Goal: Task Accomplishment & Management: Manage account settings

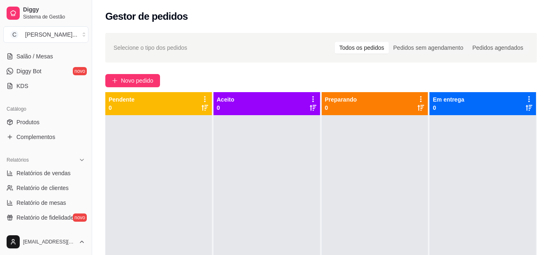
scroll to position [141, 0]
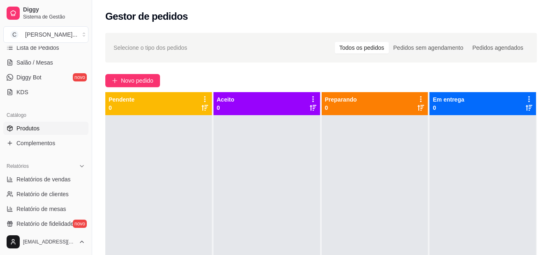
click at [24, 126] on span "Produtos" at bounding box center [27, 128] width 23 height 8
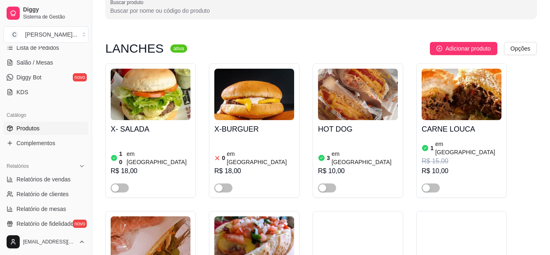
scroll to position [70, 0]
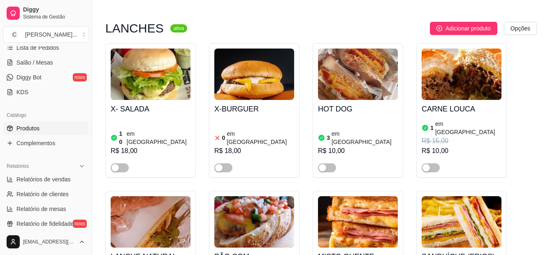
click at [325, 164] on div "button" at bounding box center [322, 167] width 7 height 7
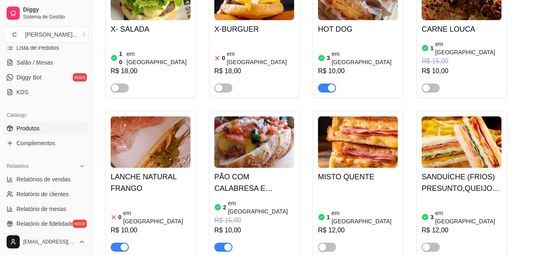
scroll to position [160, 0]
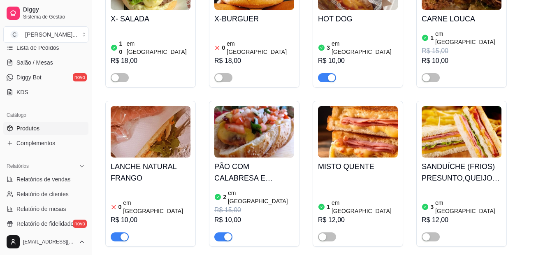
click at [348, 30] on div "3 em estoque R$ 10,00" at bounding box center [358, 55] width 80 height 54
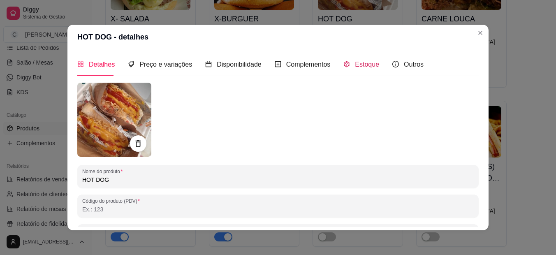
click at [356, 65] on span "Estoque" at bounding box center [367, 64] width 24 height 7
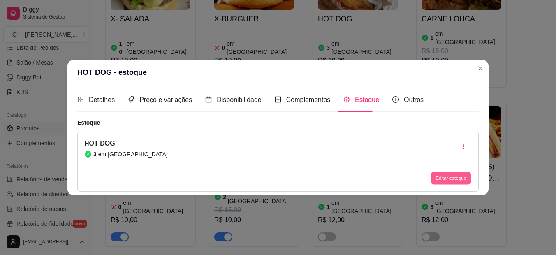
click at [444, 176] on button "Editar estoque" at bounding box center [451, 178] width 40 height 13
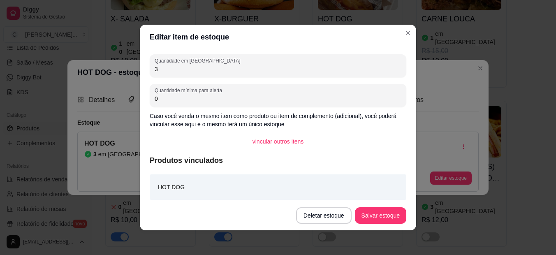
drag, startPoint x: 167, startPoint y: 67, endPoint x: 95, endPoint y: 74, distance: 72.8
click at [95, 74] on div "Editar item de estoque Quantidade em estoque 3 Quantidade mínima para alerta 0 …" at bounding box center [278, 127] width 556 height 255
type input "4"
click at [386, 223] on button "Salvar estoque" at bounding box center [380, 215] width 51 height 16
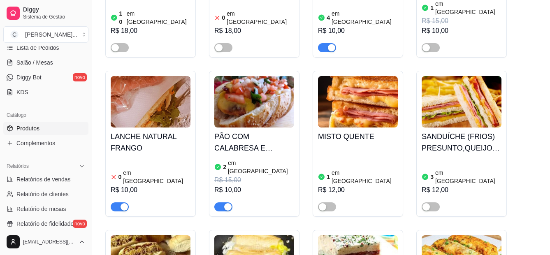
scroll to position [361, 0]
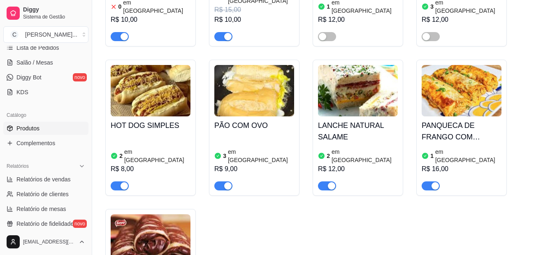
click at [122, 182] on div "button" at bounding box center [124, 185] width 7 height 7
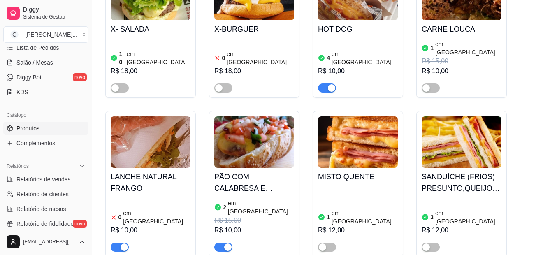
scroll to position [170, 0]
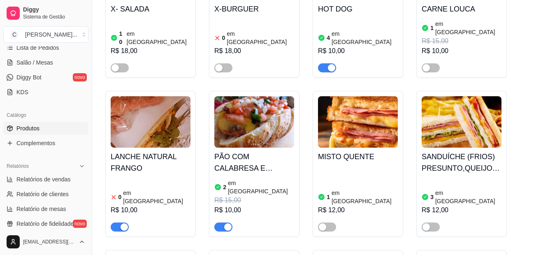
click at [223, 223] on span "button" at bounding box center [223, 227] width 18 height 9
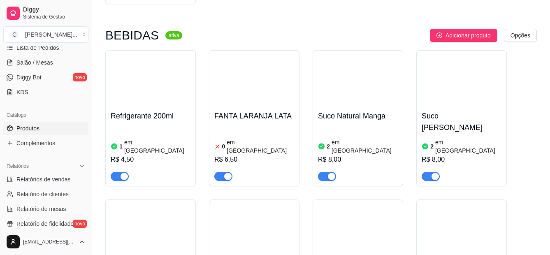
scroll to position [722, 0]
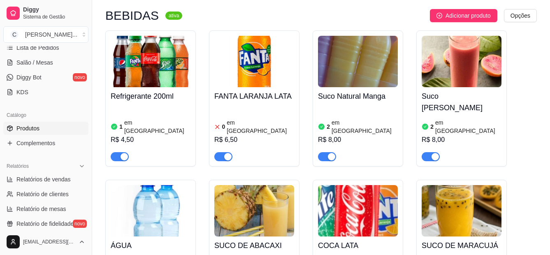
click at [132, 91] on h4 "Refrigerante 200ml" at bounding box center [151, 97] width 80 height 12
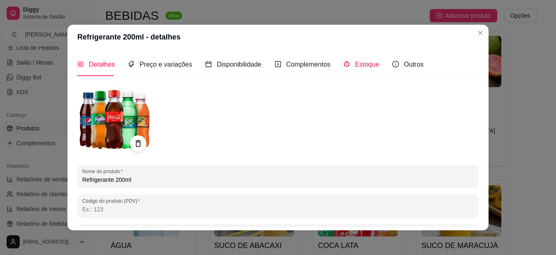
click at [344, 67] on div "Estoque" at bounding box center [362, 64] width 36 height 10
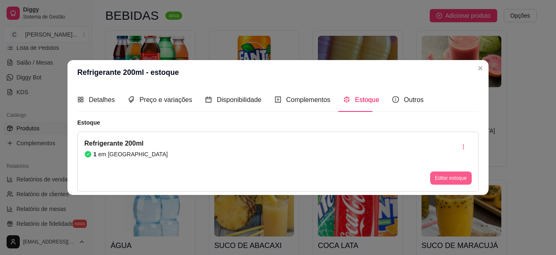
click at [437, 177] on button "Editar estoque" at bounding box center [451, 178] width 42 height 13
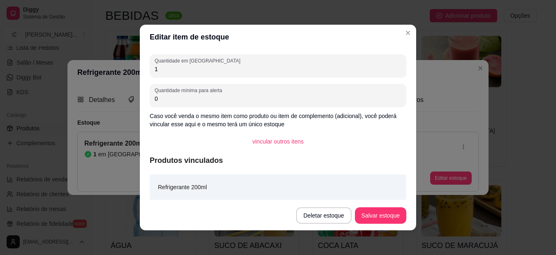
drag, startPoint x: 168, startPoint y: 71, endPoint x: 118, endPoint y: 69, distance: 50.3
click at [118, 69] on div "Editar item de estoque Quantidade em estoque 1 Quantidade mínima para alerta 0 …" at bounding box center [278, 127] width 556 height 255
type input "48"
click at [386, 215] on button "Salvar estoque" at bounding box center [380, 215] width 51 height 16
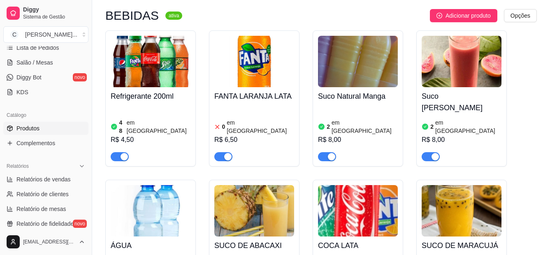
click at [223, 152] on button "button" at bounding box center [223, 156] width 18 height 9
drag, startPoint x: 328, startPoint y: 234, endPoint x: 335, endPoint y: 234, distance: 7.0
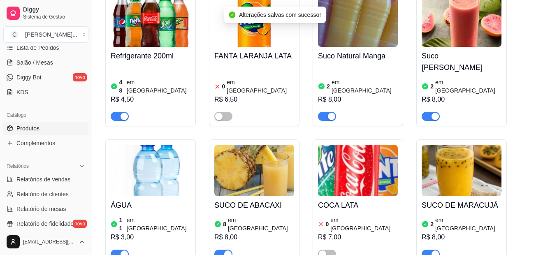
scroll to position [752, 0]
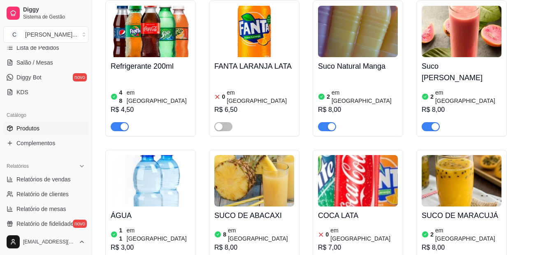
click at [346, 60] on h4 "Suco Natural Manga" at bounding box center [358, 66] width 80 height 12
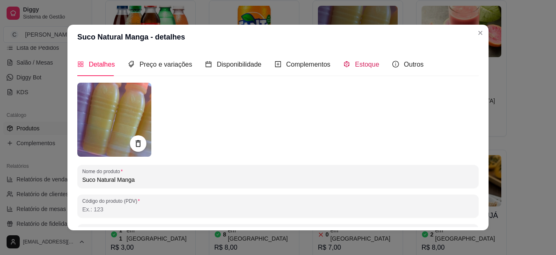
click at [368, 65] on span "Estoque" at bounding box center [367, 64] width 24 height 7
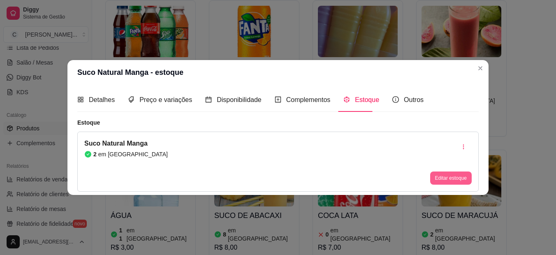
click at [445, 179] on button "Editar estoque" at bounding box center [451, 178] width 42 height 13
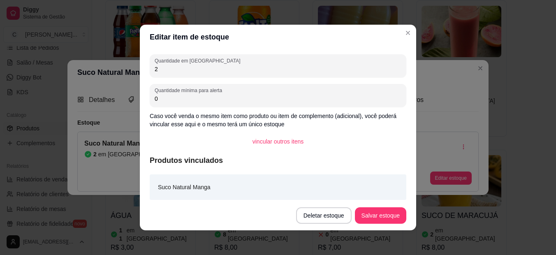
drag, startPoint x: 166, startPoint y: 71, endPoint x: 120, endPoint y: 72, distance: 46.5
click at [122, 72] on div "Editar item de estoque Quantidade em estoque 2 Quantidade mínima para alerta 0 …" at bounding box center [278, 127] width 556 height 255
type input "10"
click at [389, 215] on button "Salvar estoque" at bounding box center [380, 215] width 51 height 16
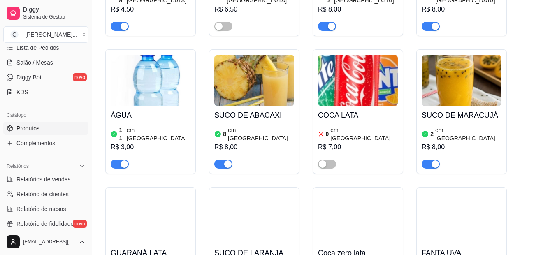
scroll to position [893, 0]
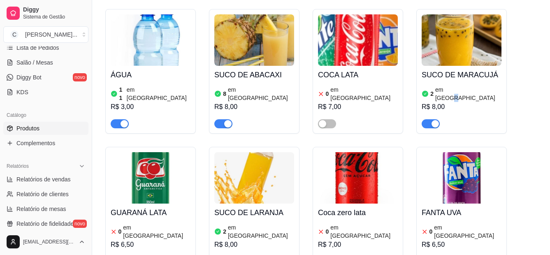
click at [462, 86] on article "em [GEOGRAPHIC_DATA]" at bounding box center [468, 94] width 66 height 16
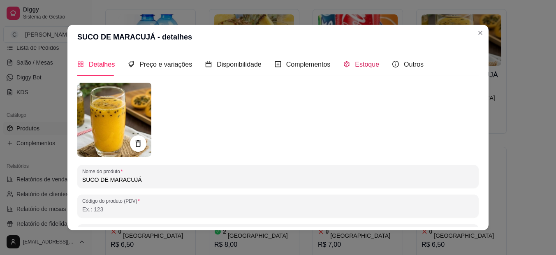
click at [355, 67] on span "Estoque" at bounding box center [367, 64] width 24 height 7
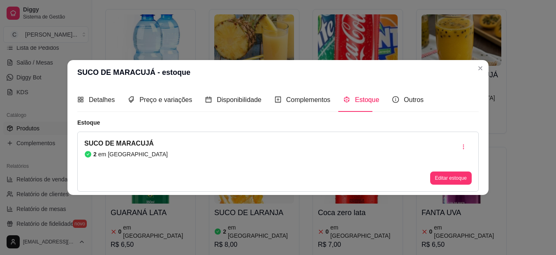
click at [442, 184] on div "SUCO DE MARACUJÁ 2 em estoque Editar estoque" at bounding box center [278, 162] width 402 height 60
click at [446, 179] on button "Editar estoque" at bounding box center [451, 178] width 40 height 13
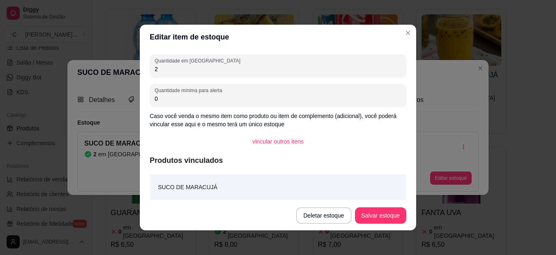
drag, startPoint x: 160, startPoint y: 67, endPoint x: 147, endPoint y: 69, distance: 13.2
click at [150, 69] on div "Quantidade em estoque 2" at bounding box center [278, 65] width 257 height 23
type input "10"
click at [362, 210] on button "Salvar estoque" at bounding box center [380, 215] width 51 height 16
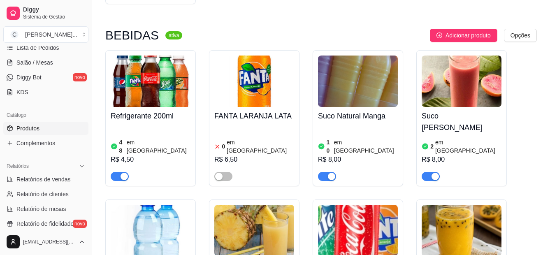
scroll to position [692, 0]
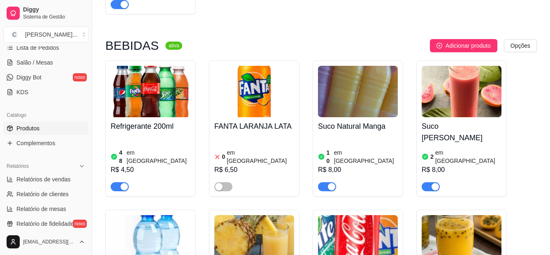
click at [439, 183] on div "button" at bounding box center [435, 186] width 7 height 7
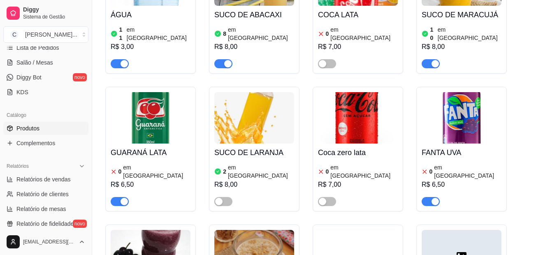
scroll to position [993, 0]
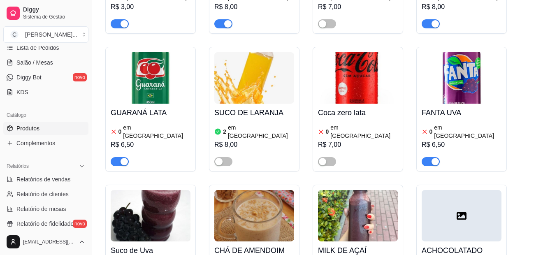
click at [126, 158] on div "button" at bounding box center [124, 161] width 7 height 7
click at [439, 158] on div "button" at bounding box center [435, 161] width 7 height 7
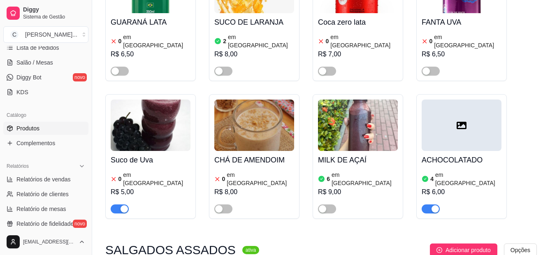
scroll to position [1133, 0]
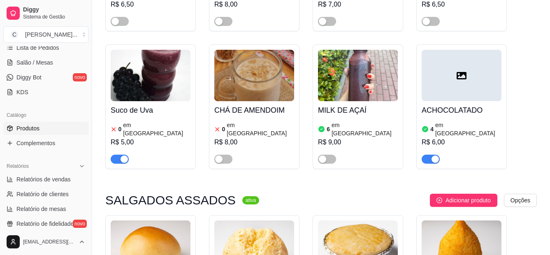
click at [437, 156] on div "button" at bounding box center [435, 159] width 7 height 7
click at [123, 156] on div "button" at bounding box center [124, 159] width 7 height 7
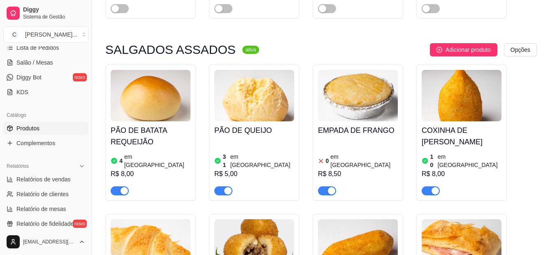
scroll to position [1293, 0]
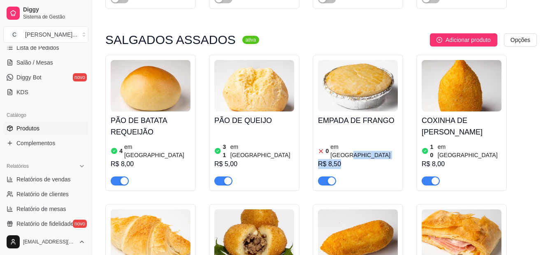
click at [357, 130] on div "0 em estoque R$ 8,50" at bounding box center [358, 158] width 80 height 56
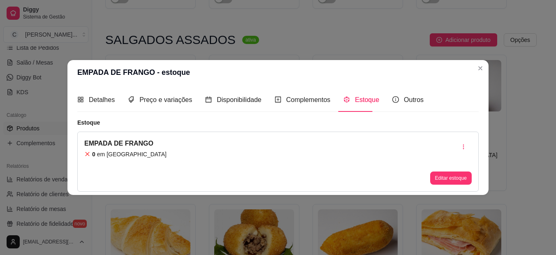
click at [446, 168] on div "Editar estoque" at bounding box center [451, 162] width 42 height 46
click at [446, 173] on button "Editar estoque" at bounding box center [451, 178] width 42 height 13
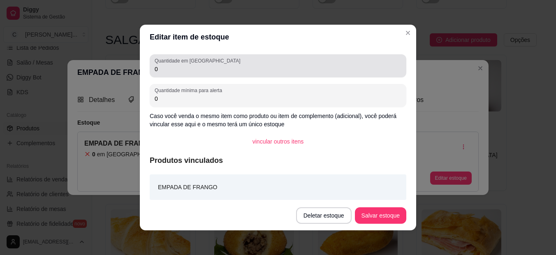
drag, startPoint x: 150, startPoint y: 73, endPoint x: 138, endPoint y: 72, distance: 12.0
click at [140, 72] on div "Quantidade em estoque 0 Quantidade mínima para alerta 0 Caso você venda o mesmo…" at bounding box center [278, 124] width 277 height 151
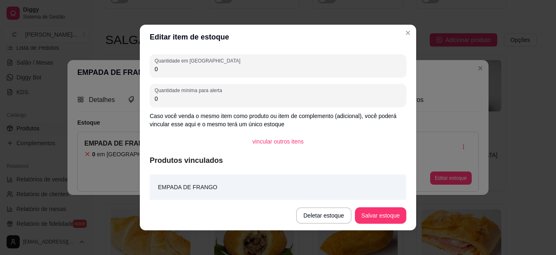
drag, startPoint x: 156, startPoint y: 69, endPoint x: 148, endPoint y: 69, distance: 7.8
click at [150, 69] on div "Quantidade em estoque 0" at bounding box center [278, 65] width 257 height 23
type input "4"
click at [377, 215] on button "Salvar estoque" at bounding box center [380, 215] width 51 height 16
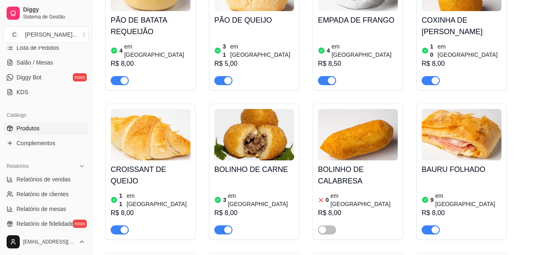
scroll to position [1424, 0]
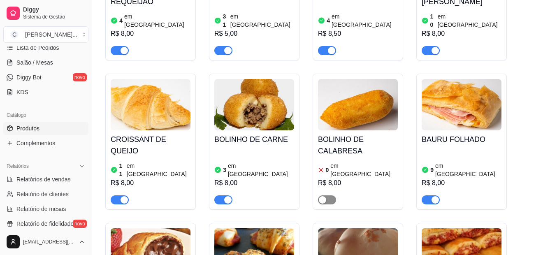
click at [326, 195] on span "button" at bounding box center [327, 199] width 18 height 9
click at [341, 162] on article "em [GEOGRAPHIC_DATA]" at bounding box center [363, 170] width 67 height 16
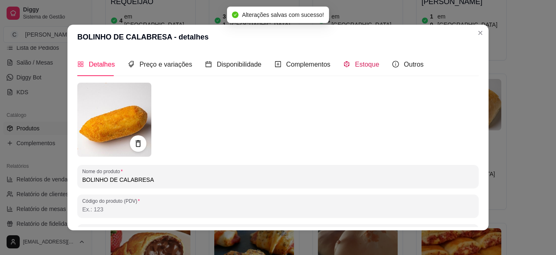
click at [355, 65] on span "Estoque" at bounding box center [367, 64] width 24 height 7
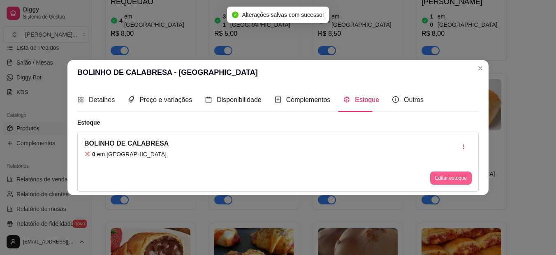
click at [432, 175] on button "Editar estoque" at bounding box center [451, 178] width 42 height 13
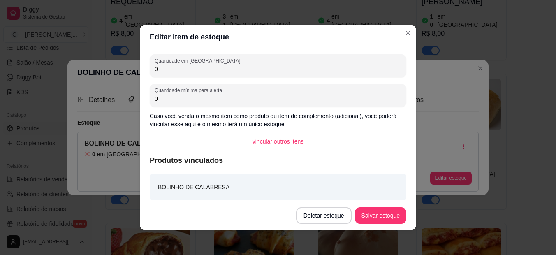
drag, startPoint x: 168, startPoint y: 67, endPoint x: 128, endPoint y: 67, distance: 39.5
click at [129, 67] on div "Editar item de estoque Quantidade em estoque 0 Quantidade mínima para alerta 0 …" at bounding box center [278, 127] width 556 height 255
type input "20"
click at [368, 214] on button "Salvar estoque" at bounding box center [380, 215] width 51 height 16
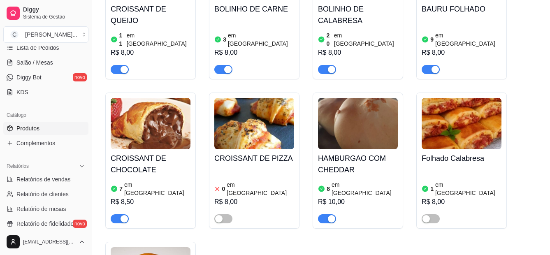
scroll to position [1564, 0]
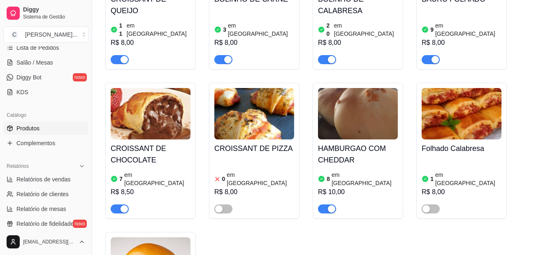
click at [121, 175] on article "7" at bounding box center [120, 179] width 3 height 8
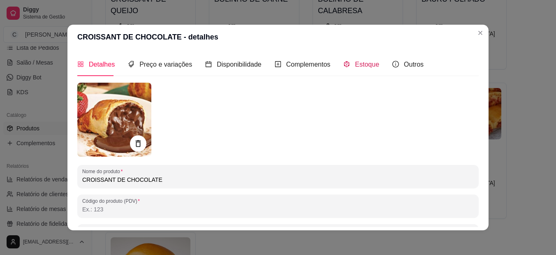
click at [356, 66] on span "Estoque" at bounding box center [367, 64] width 24 height 7
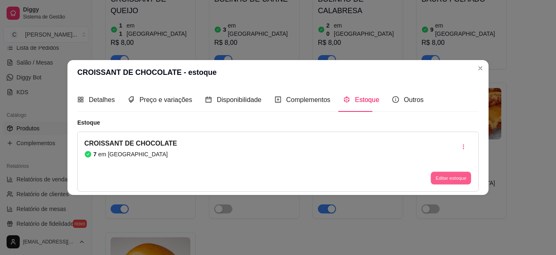
click at [432, 177] on button "Editar estoque" at bounding box center [451, 178] width 40 height 13
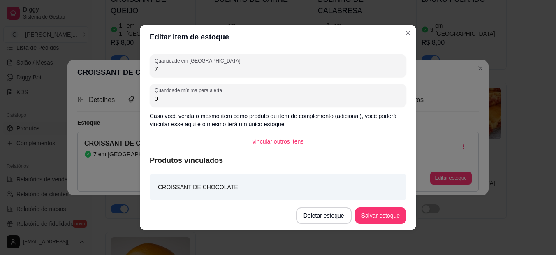
drag, startPoint x: 160, startPoint y: 73, endPoint x: 151, endPoint y: 72, distance: 9.1
click at [155, 73] on input "7" at bounding box center [278, 69] width 247 height 8
drag, startPoint x: 165, startPoint y: 68, endPoint x: 135, endPoint y: 67, distance: 30.5
click at [135, 67] on div "Editar item de estoque Quantidade em estoque 7 Quantidade mínima para alerta 0 …" at bounding box center [278, 127] width 556 height 255
type input "1"
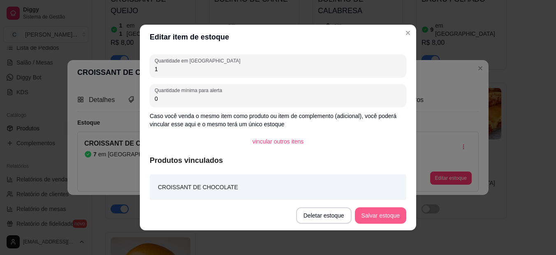
click at [372, 214] on button "Salvar estoque" at bounding box center [380, 215] width 51 height 16
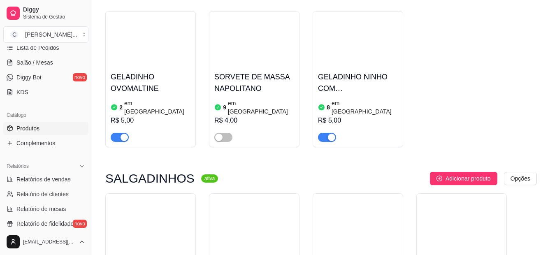
scroll to position [3489, 0]
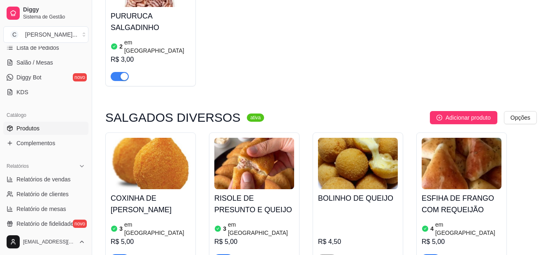
scroll to position [3820, 0]
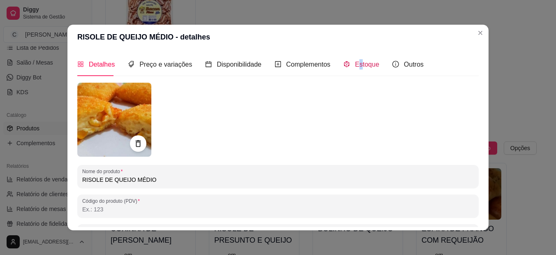
click at [355, 63] on span "Estoque" at bounding box center [367, 64] width 24 height 7
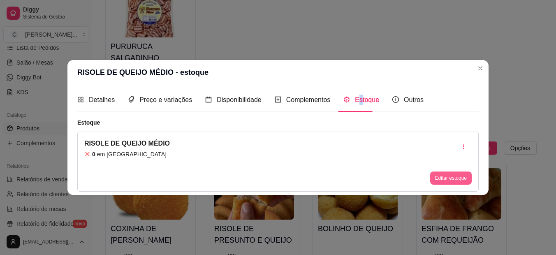
click at [442, 175] on button "Editar estoque" at bounding box center [451, 178] width 42 height 13
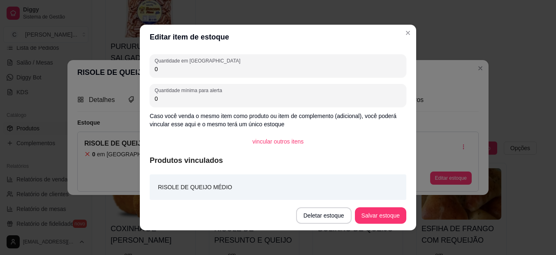
click at [200, 71] on input "0" at bounding box center [278, 69] width 247 height 8
type input "03"
click at [365, 209] on button "Salvar estoque" at bounding box center [380, 215] width 51 height 16
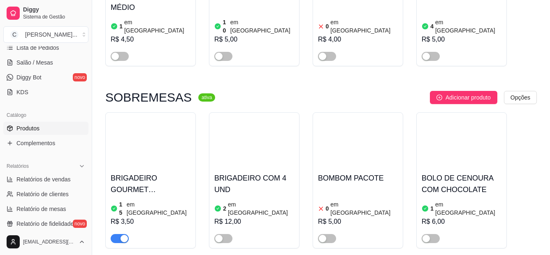
scroll to position [4361, 0]
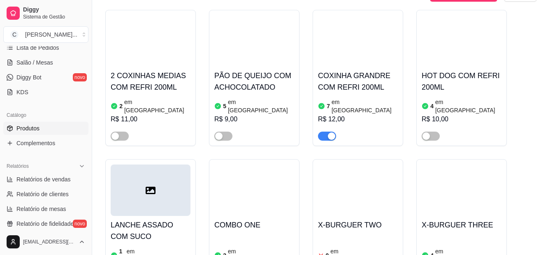
scroll to position [5454, 0]
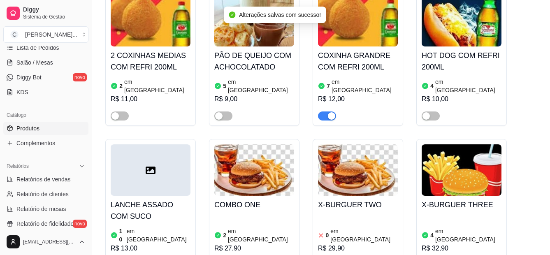
scroll to position [5504, 0]
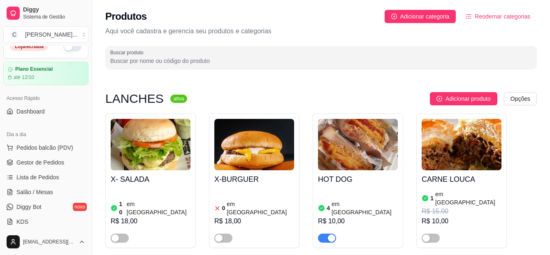
scroll to position [0, 0]
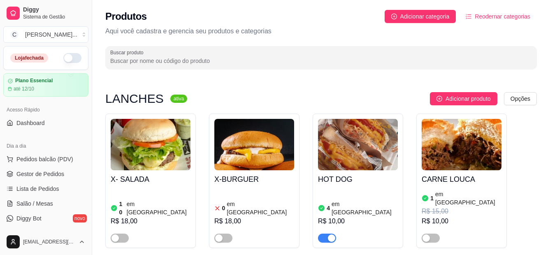
click at [63, 56] on button "button" at bounding box center [72, 58] width 18 height 10
